Goal: Check status: Check status

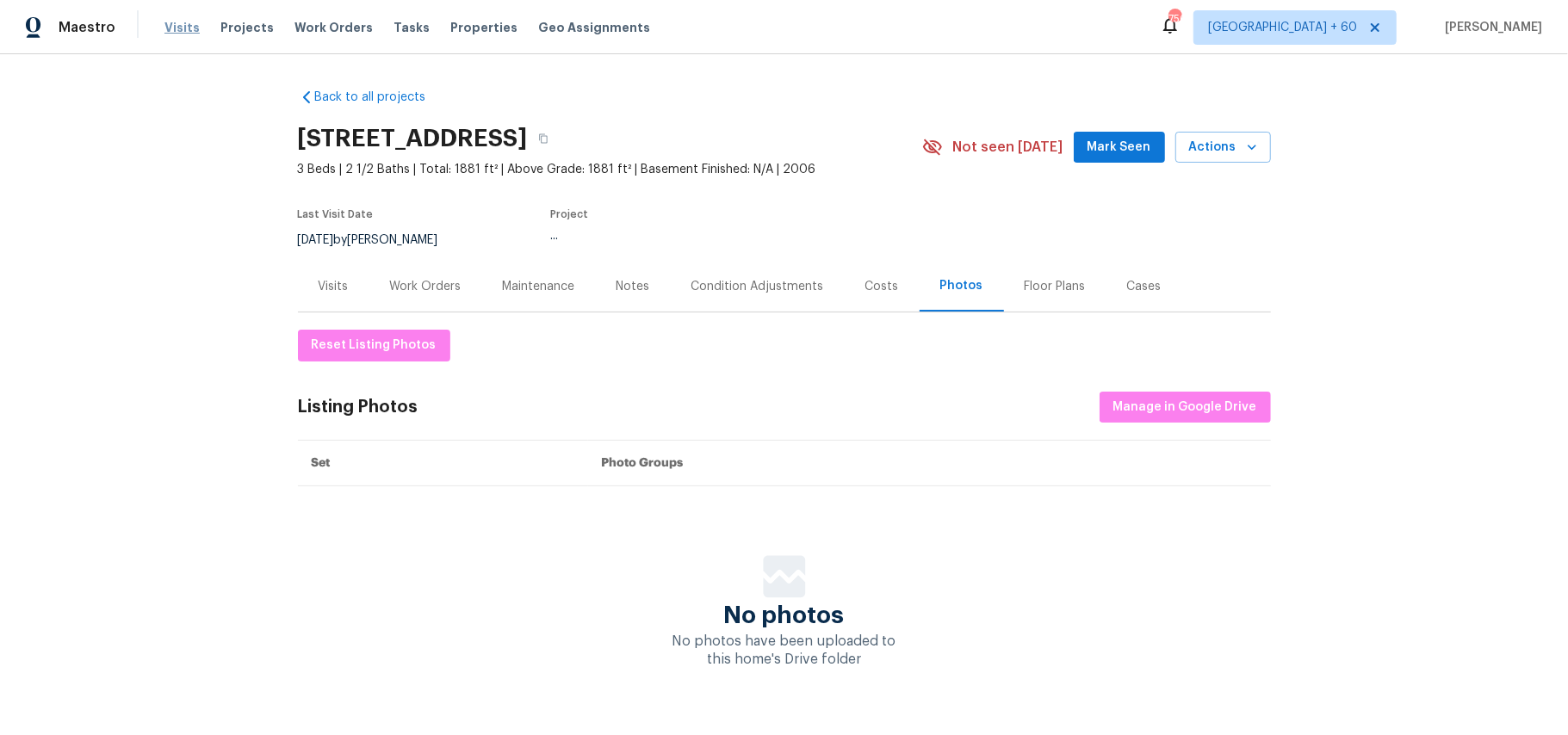
click at [178, 31] on span "Visits" at bounding box center [182, 27] width 36 height 17
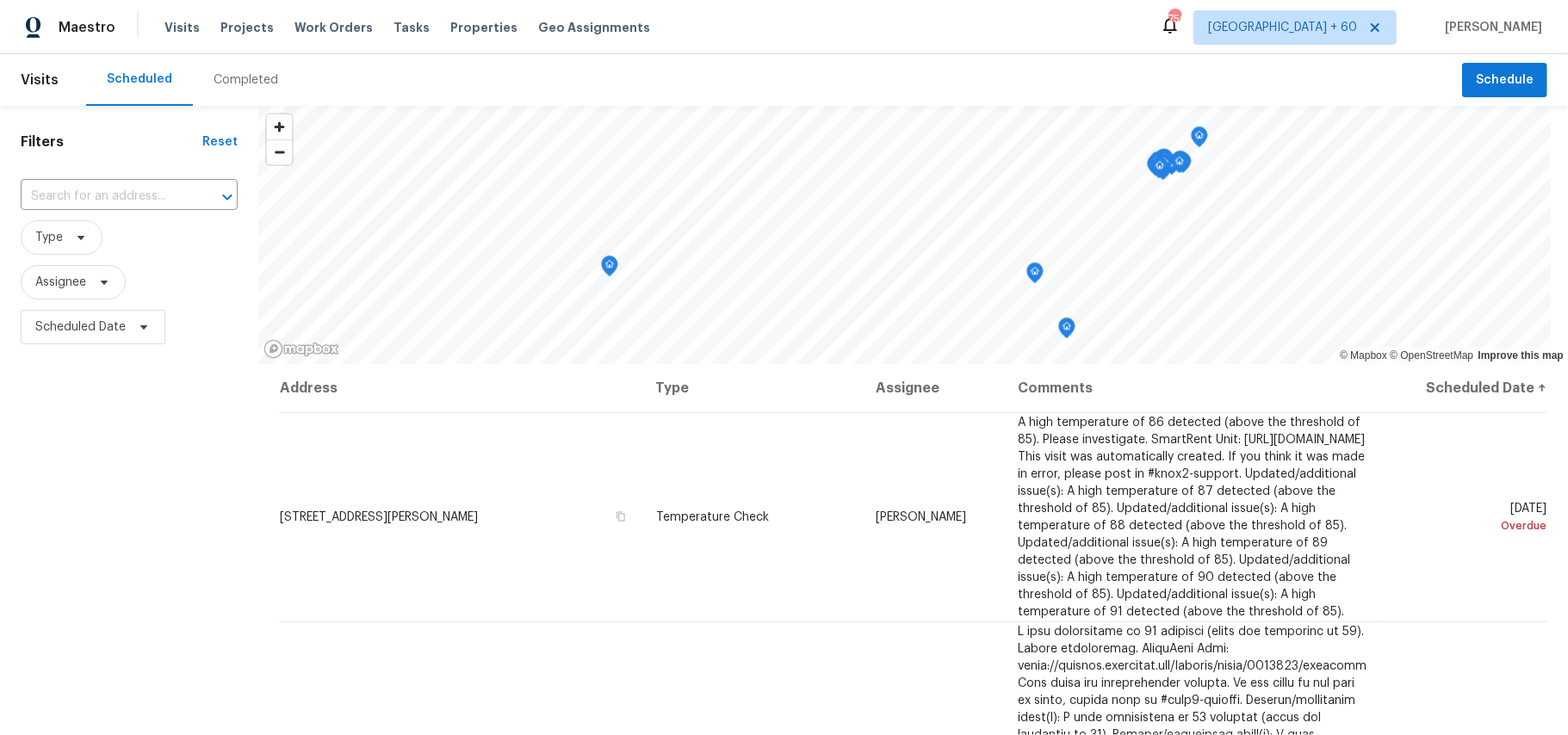
click at [229, 76] on div "Completed" at bounding box center [245, 79] width 65 height 17
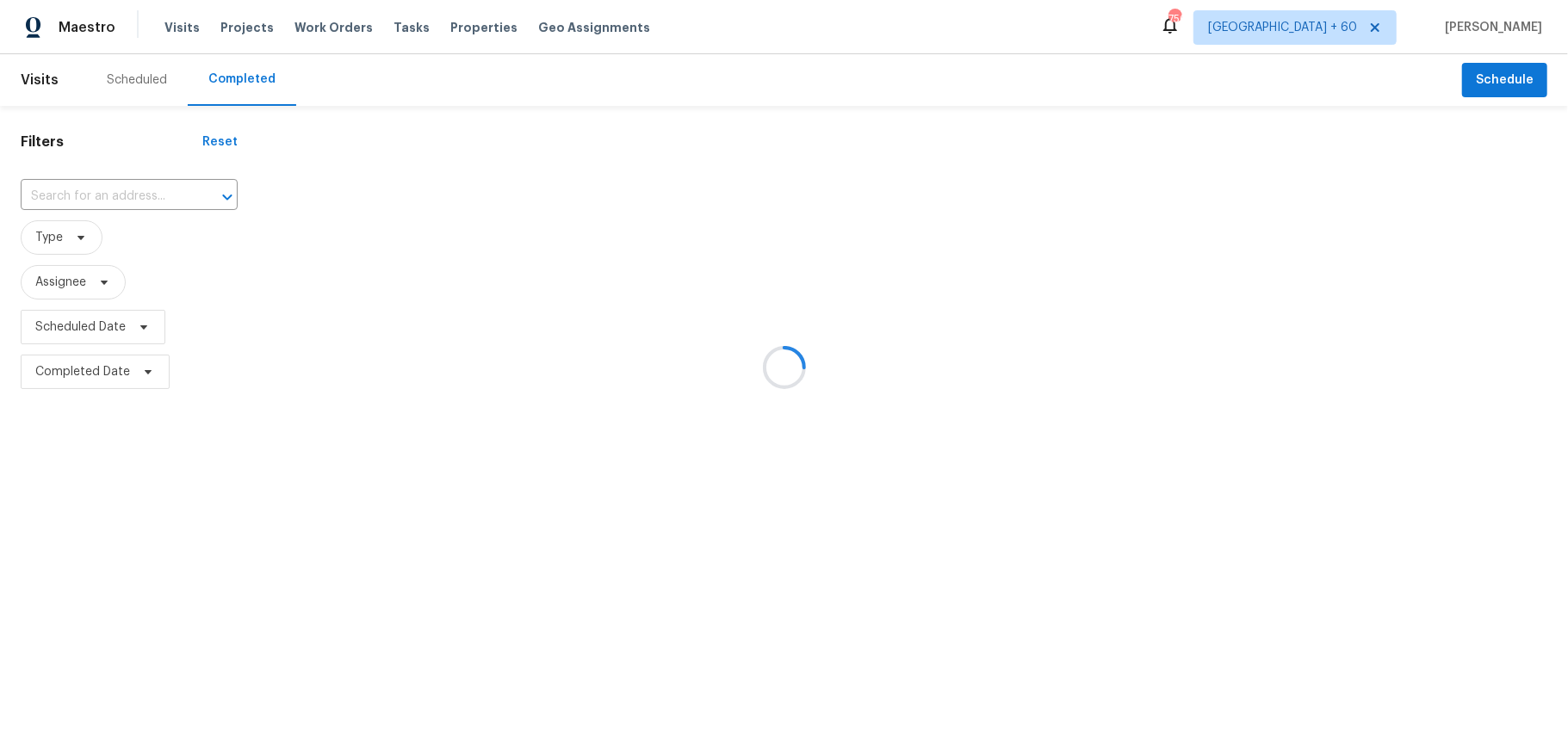
click at [104, 183] on div at bounding box center [784, 367] width 1568 height 735
click at [81, 201] on div at bounding box center [784, 367] width 1568 height 735
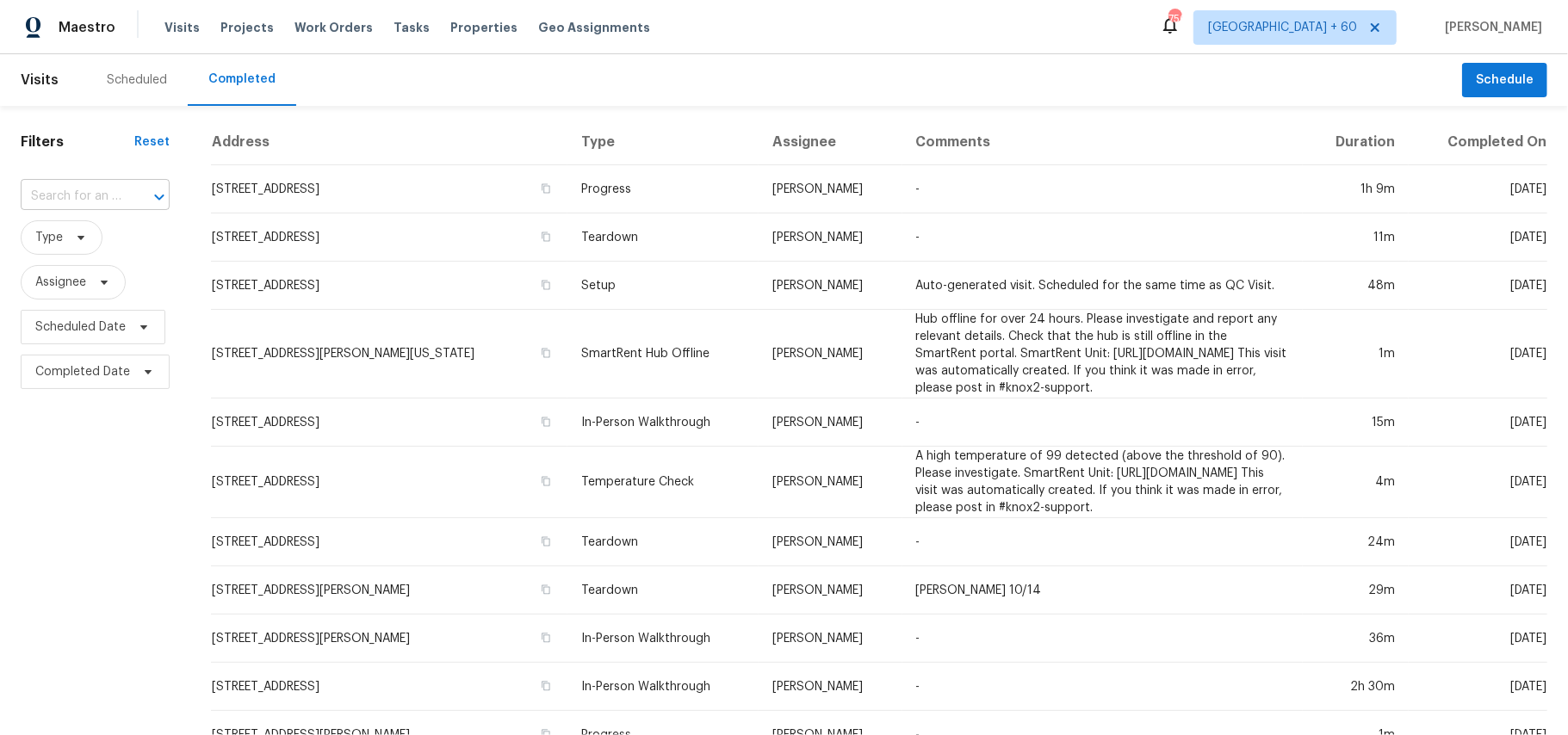
click at [35, 194] on input "text" at bounding box center [70, 196] width 100 height 27
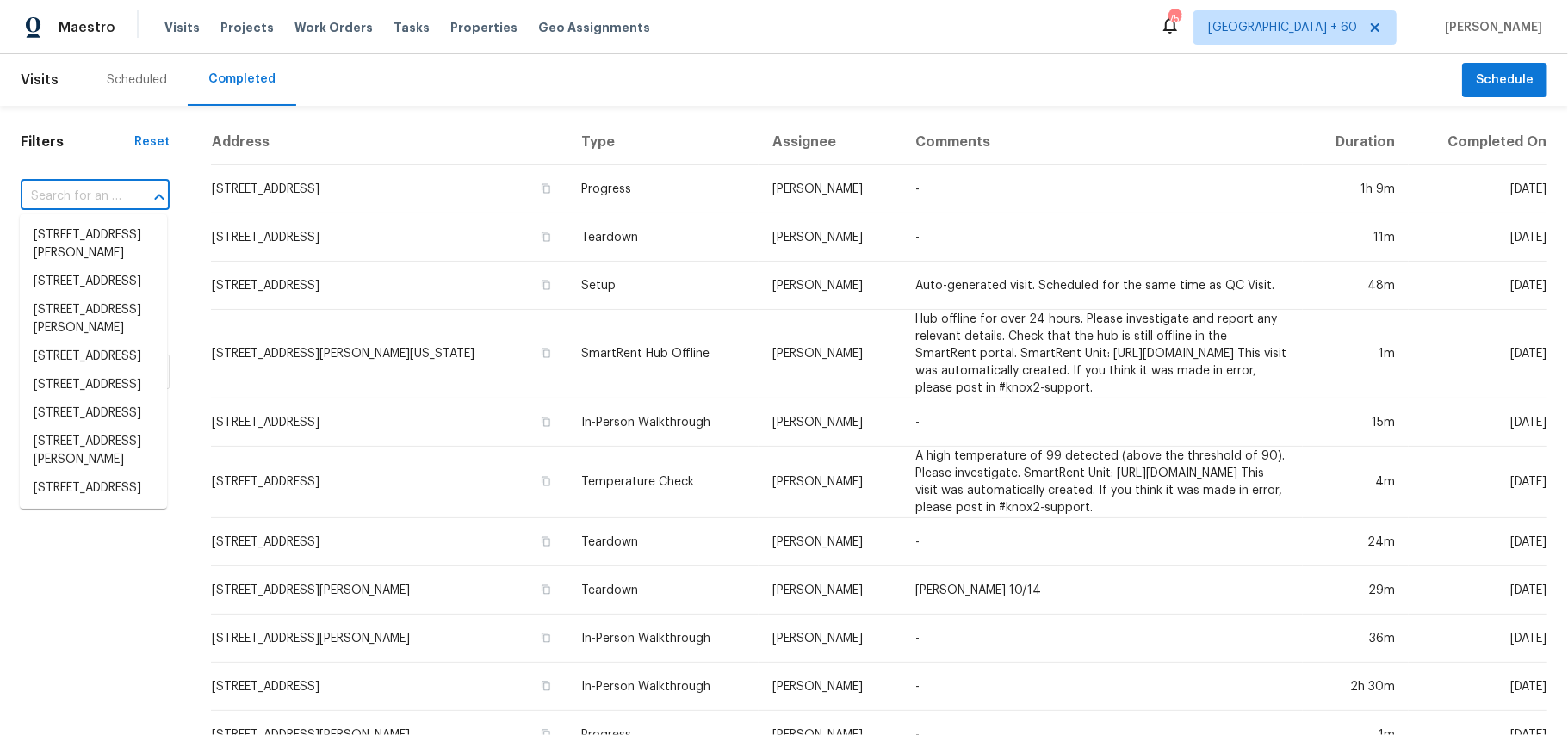
paste input "[STREET_ADDRESS]"
type input "[STREET_ADDRESS]"
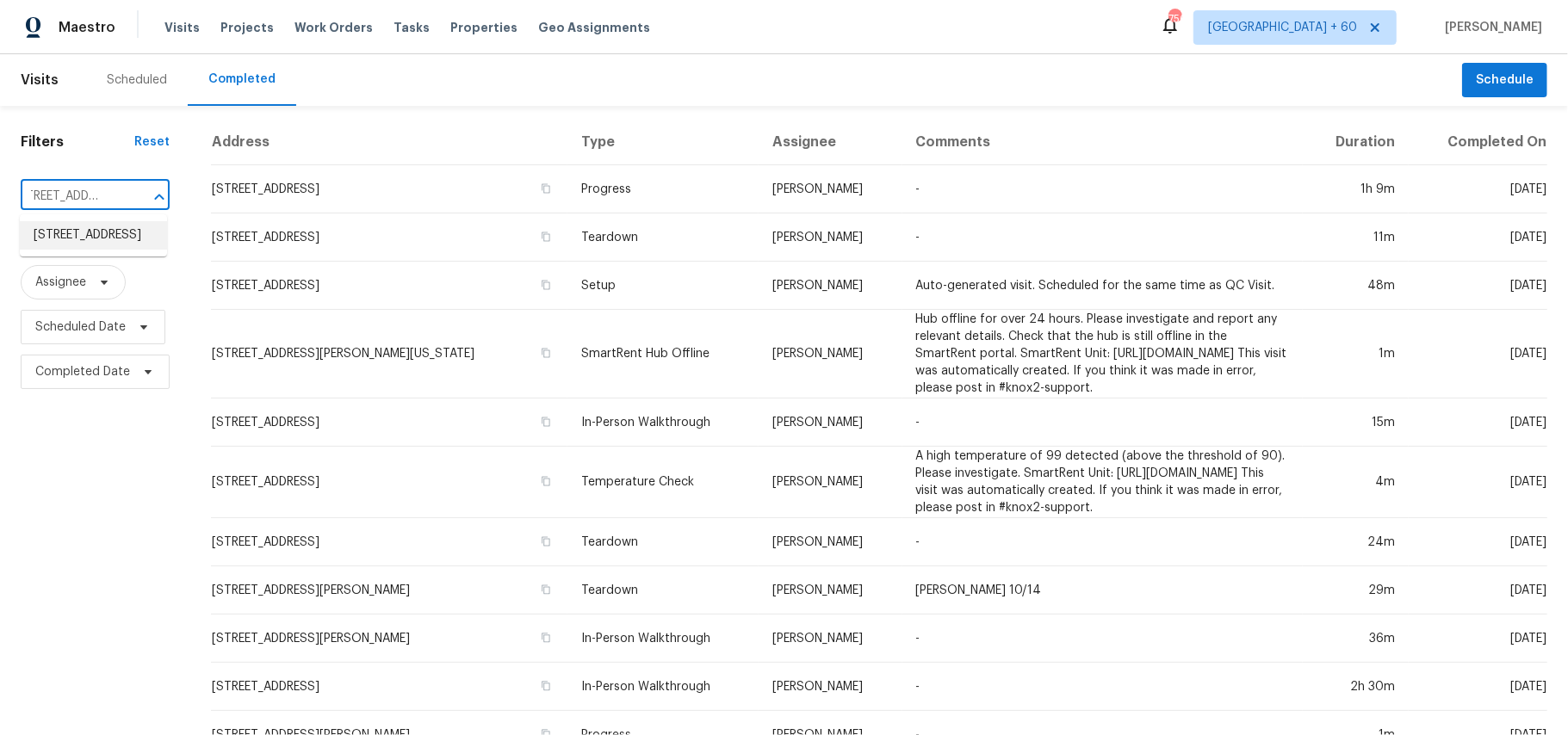
click at [76, 250] on li "[STREET_ADDRESS]" at bounding box center [93, 236] width 148 height 28
